Goal: Information Seeking & Learning: Learn about a topic

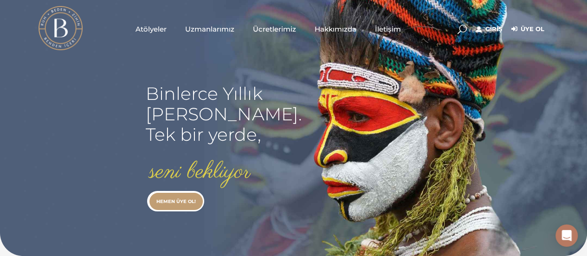
type input "zeynepeksi64@gmail.com"
click at [489, 27] on link "Giriş" at bounding box center [489, 29] width 26 height 11
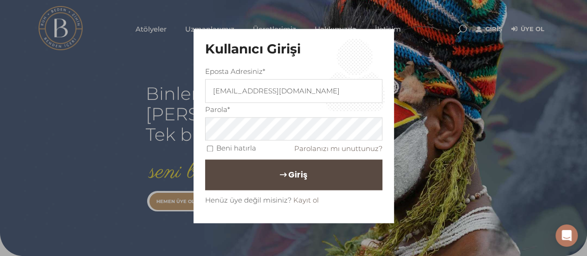
click at [309, 179] on button "Giriş" at bounding box center [293, 175] width 177 height 31
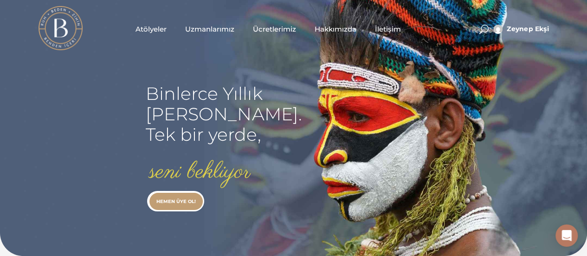
click at [150, 28] on span "Atölyeler" at bounding box center [150, 29] width 31 height 11
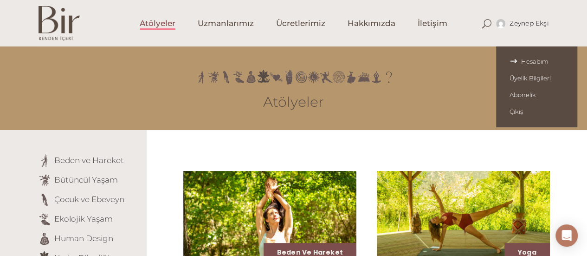
click at [526, 61] on span "Hesabım" at bounding box center [537, 61] width 54 height 7
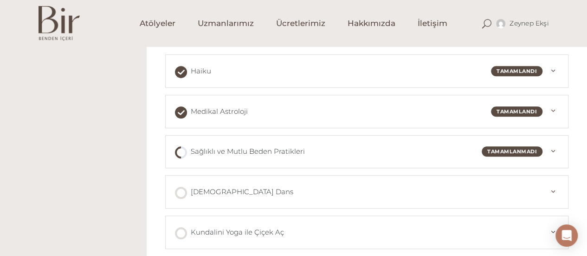
scroll to position [278, 0]
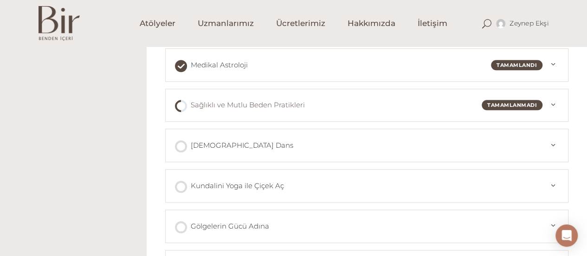
click at [264, 102] on span "Sağlıklı ve Mutlu Beden Pratikleri" at bounding box center [248, 104] width 114 height 11
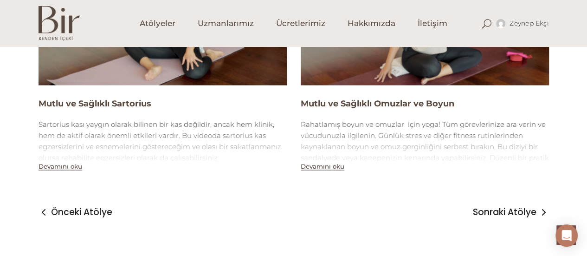
scroll to position [974, 0]
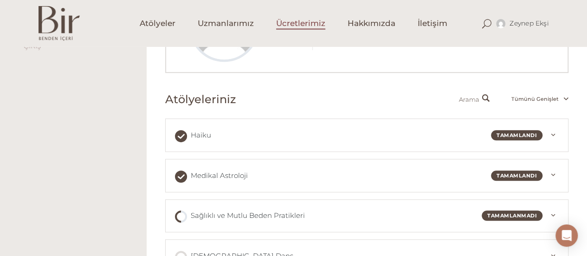
scroll to position [186, 0]
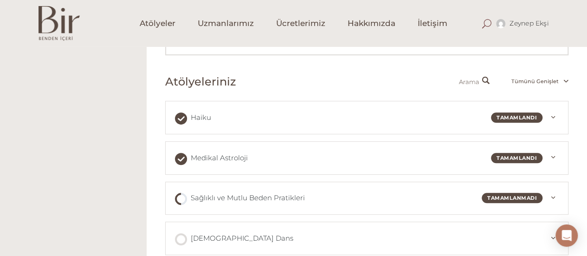
click at [490, 24] on span at bounding box center [486, 23] width 9 height 9
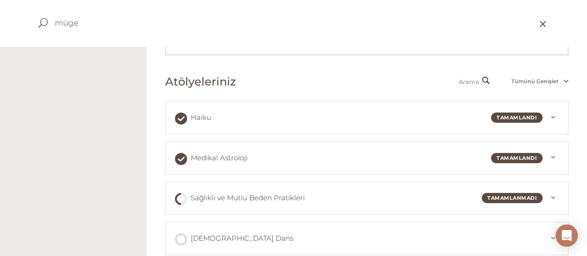
type input "müge"
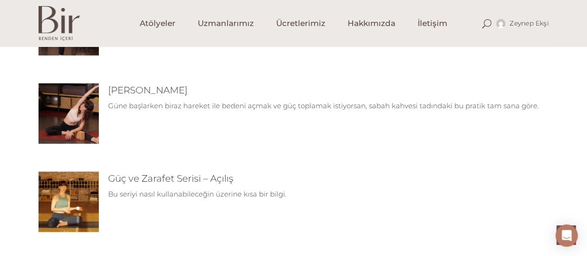
scroll to position [650, 0]
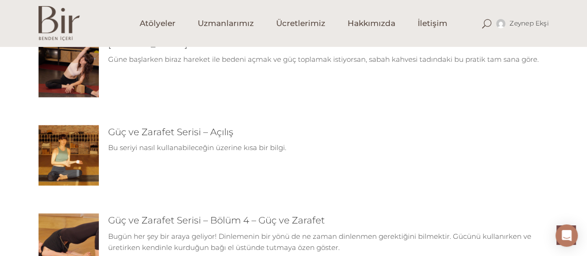
click at [74, 77] on img at bounding box center [69, 67] width 60 height 60
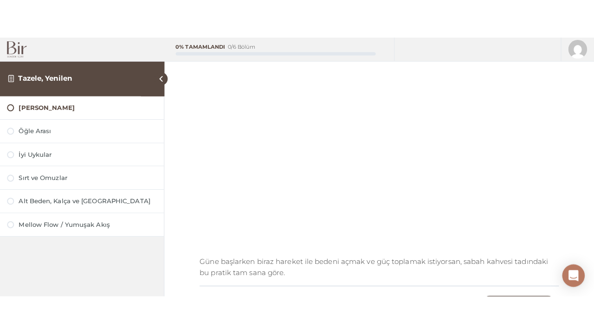
scroll to position [93, 0]
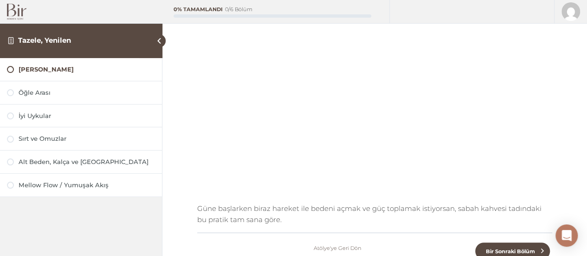
drag, startPoint x: 230, startPoint y: 232, endPoint x: 224, endPoint y: 232, distance: 6.6
click at [226, 232] on div "Tazele, Yenilen Sabah Kahvesi Tamamlanmadı Güne başlarken biraz hareket ile bed…" at bounding box center [374, 121] width 355 height 295
